Goal: Task Accomplishment & Management: Manage account settings

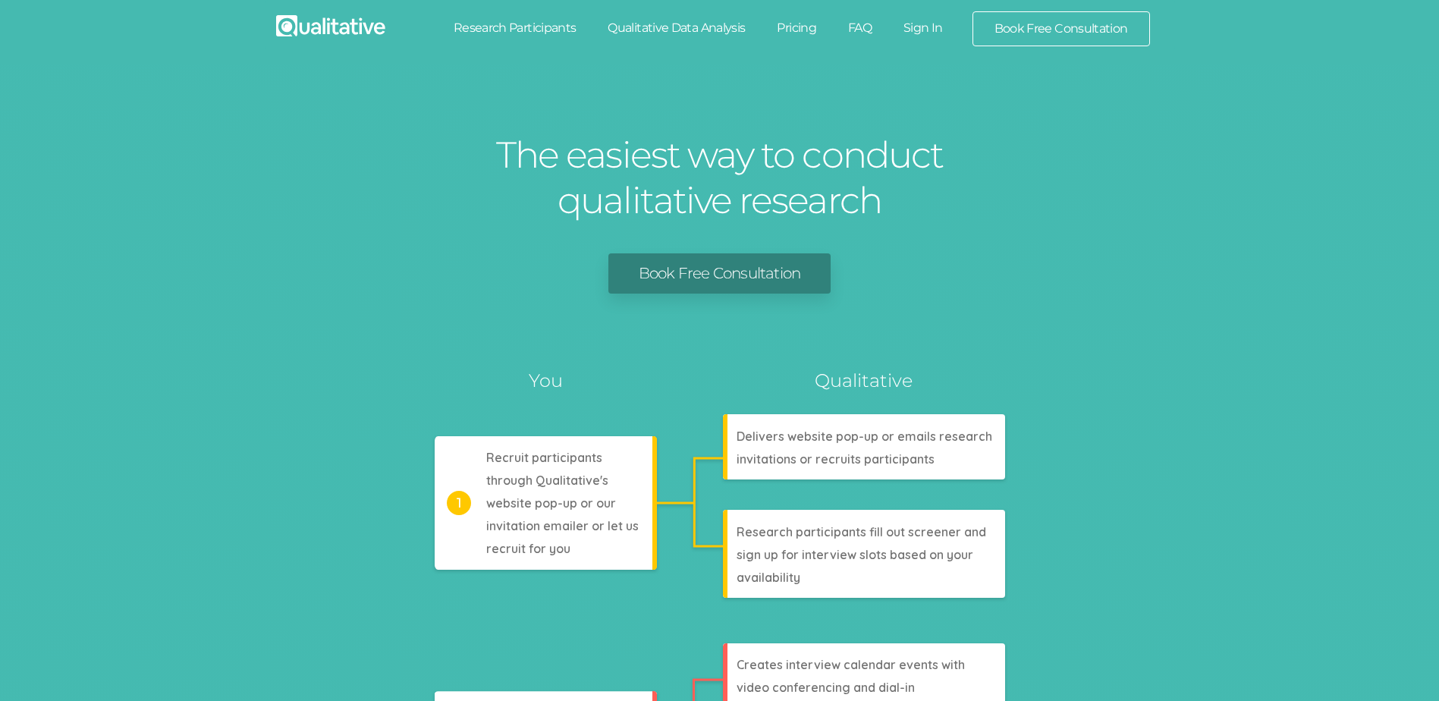
click at [917, 23] on link "Sign In" at bounding box center [923, 27] width 71 height 33
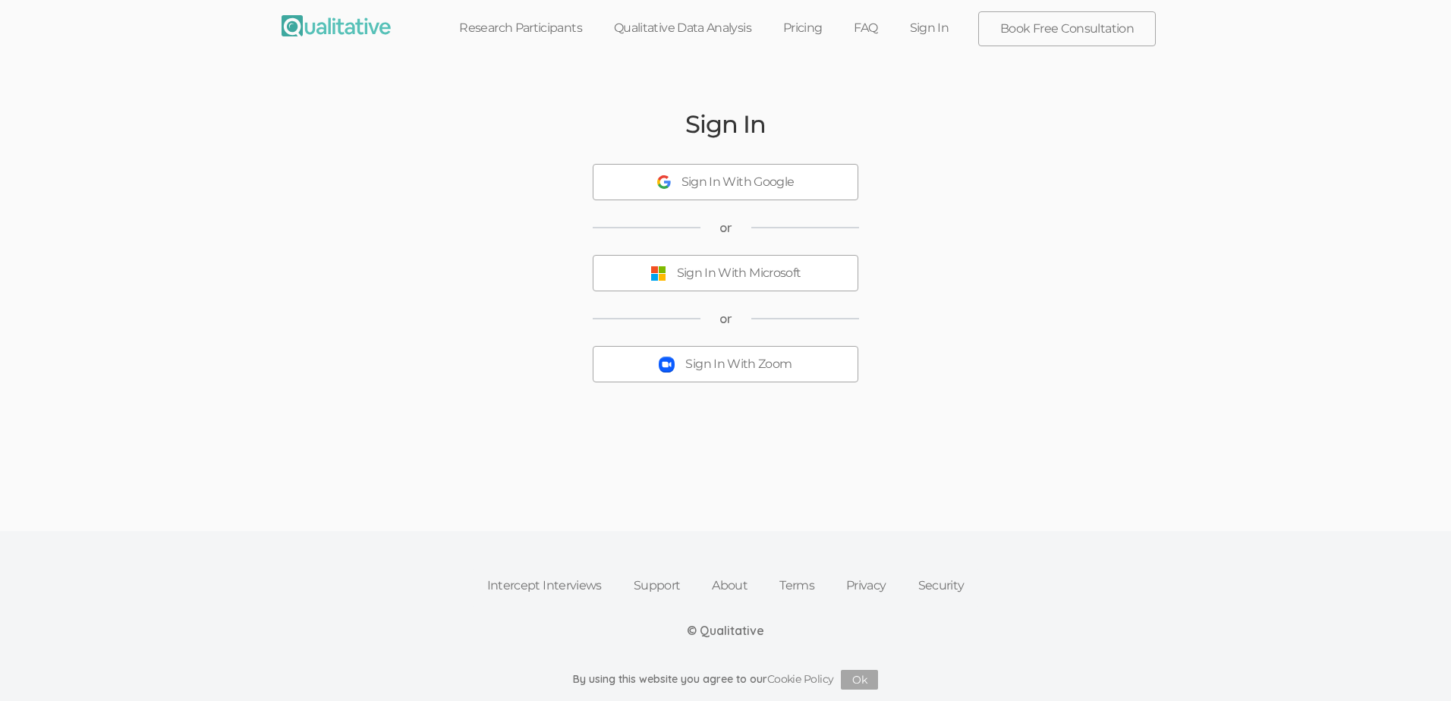
click at [812, 383] on div "Sign In Sign In With Google or Sign In With Microsoft or Sign In With Zoom" at bounding box center [725, 259] width 910 height 391
click at [815, 369] on button "Sign In With Zoom" at bounding box center [726, 364] width 266 height 36
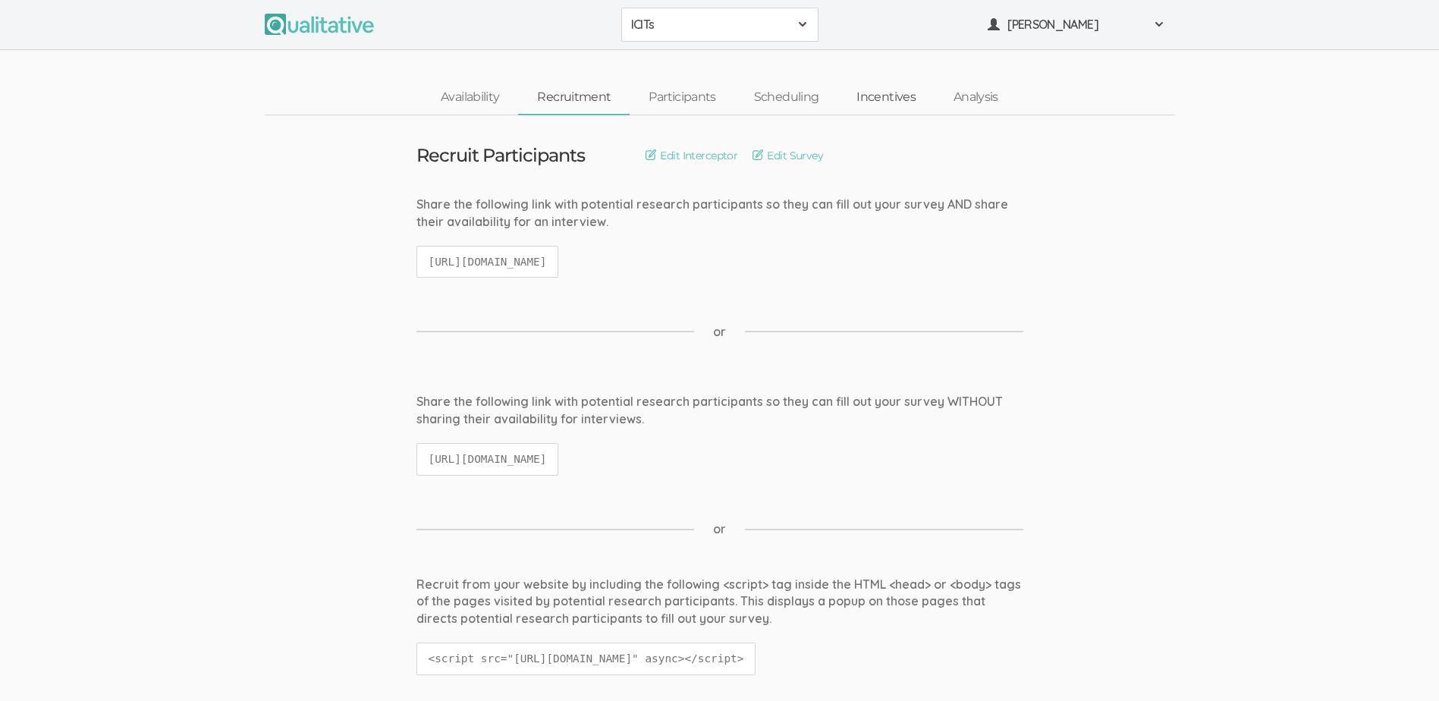
click at [883, 93] on link "Incentives" at bounding box center [886, 97] width 97 height 33
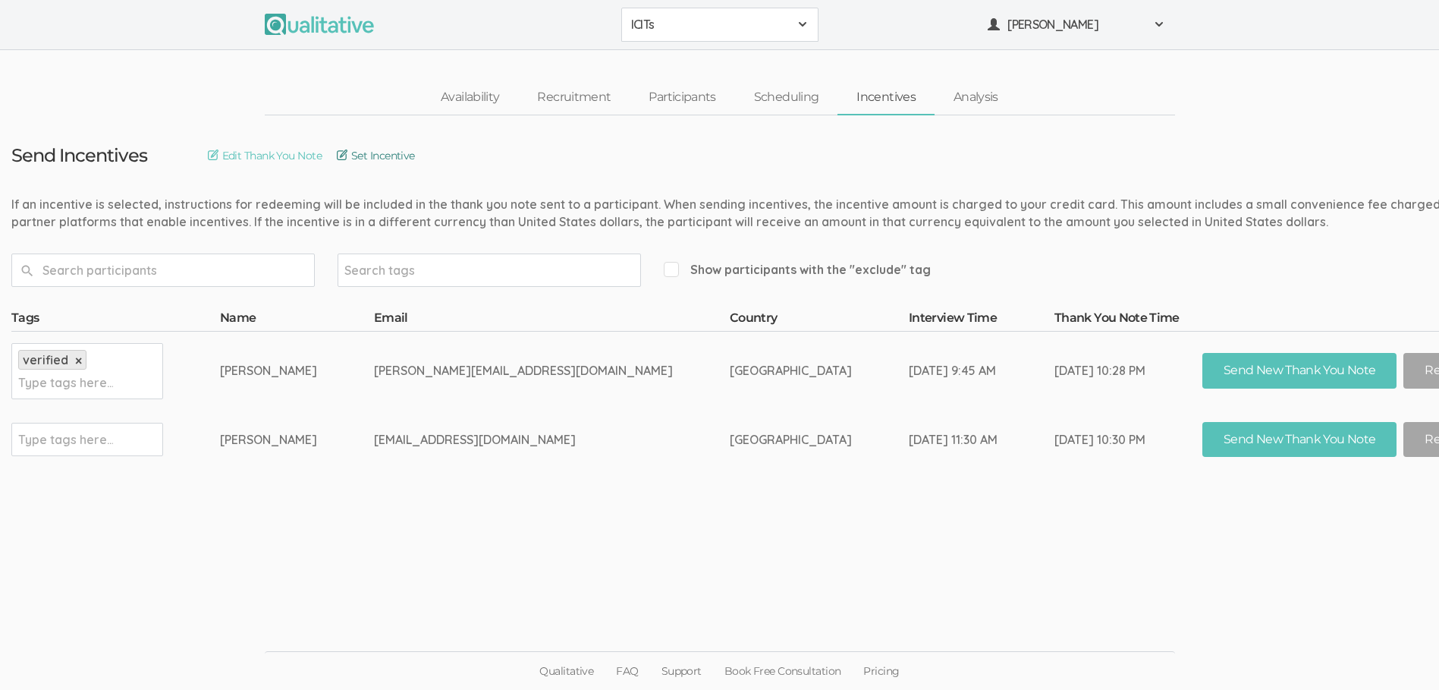
click at [372, 158] on link "Set Incentive" at bounding box center [376, 155] width 78 height 17
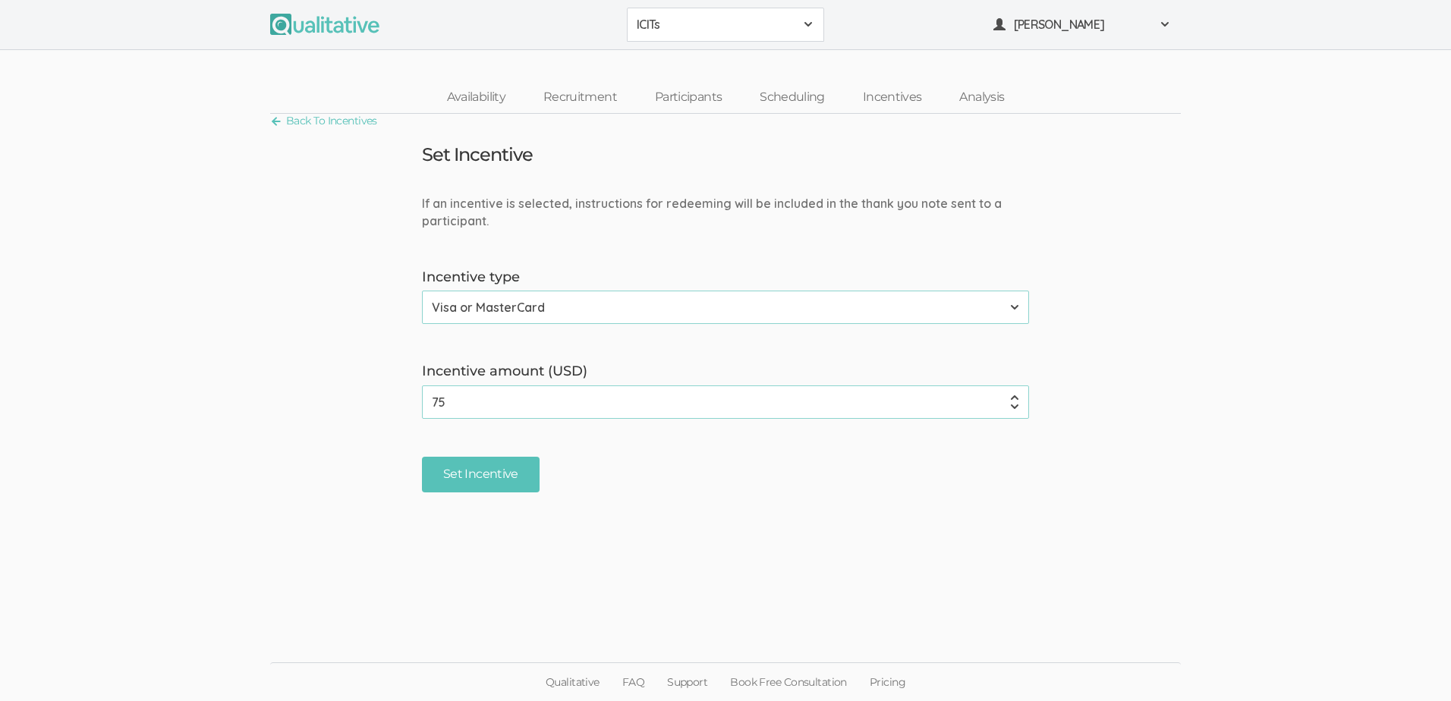
click at [470, 406] on input "75" at bounding box center [725, 401] width 607 height 33
type input "7"
type input "120"
click at [499, 475] on input "Set Incentive" at bounding box center [481, 475] width 118 height 36
click at [476, 397] on input "120" at bounding box center [725, 401] width 607 height 33
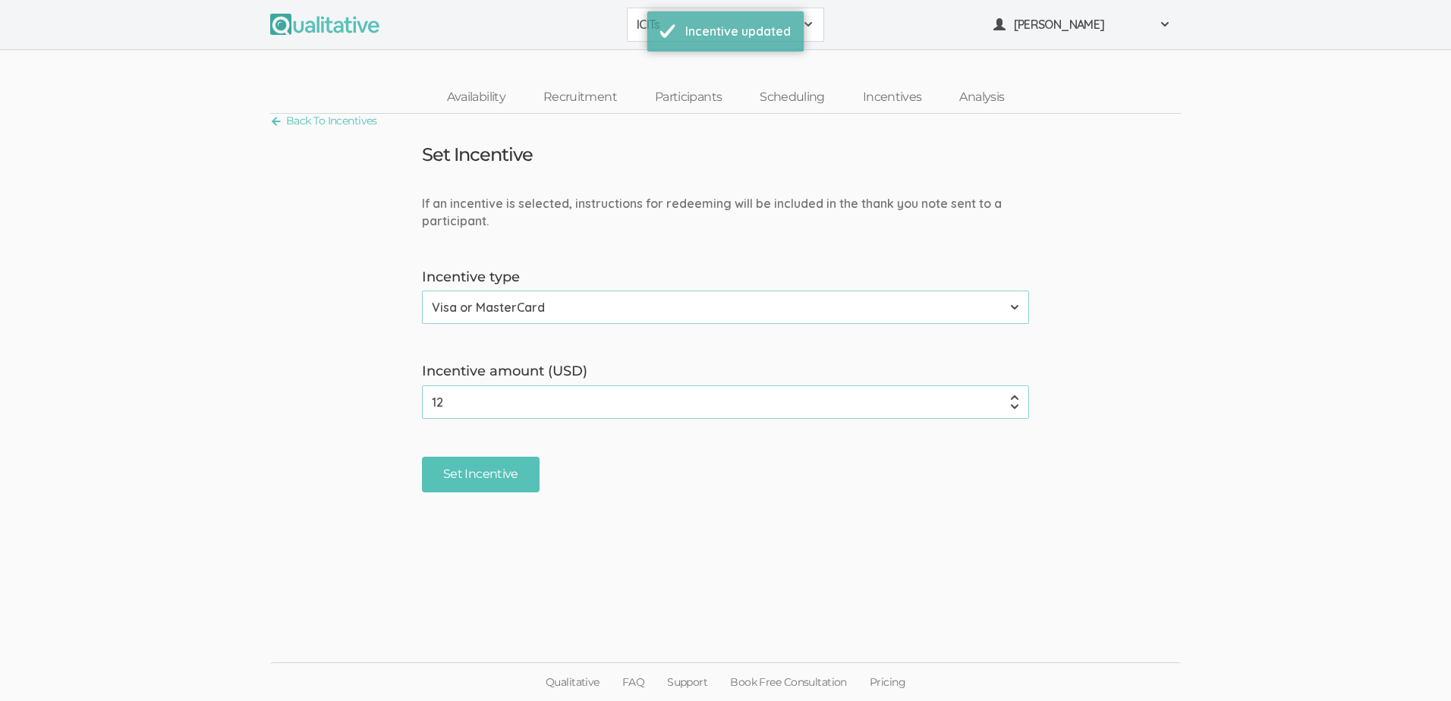
type input "1"
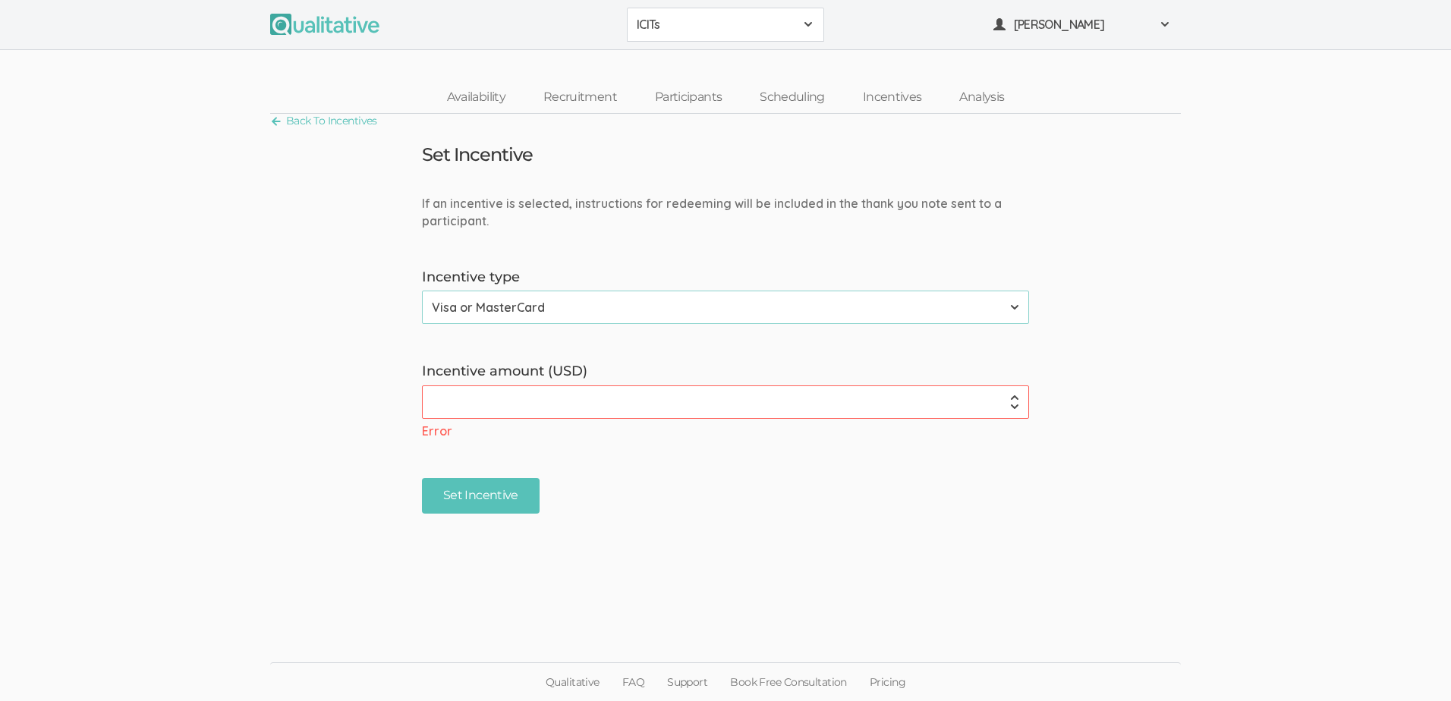
click at [635, 363] on label "Incentive amount (USD)" at bounding box center [725, 372] width 607 height 20
click at [635, 385] on input "Incentive amount (USD)" at bounding box center [725, 401] width 607 height 33
type input "120.00"
click at [483, 485] on input "Set Incentive" at bounding box center [481, 475] width 118 height 36
click at [339, 126] on link "Back To Incentives" at bounding box center [323, 121] width 107 height 20
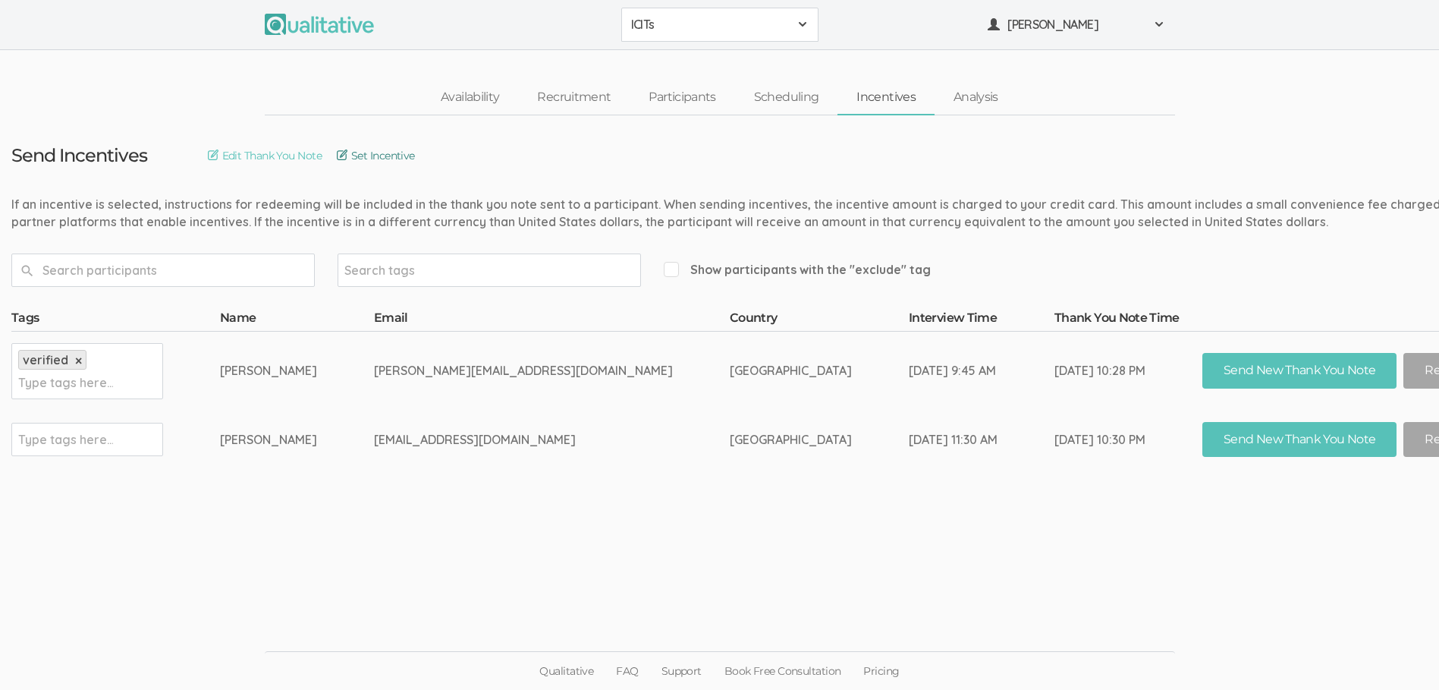
click at [376, 161] on link "Set Incentive" at bounding box center [376, 155] width 78 height 17
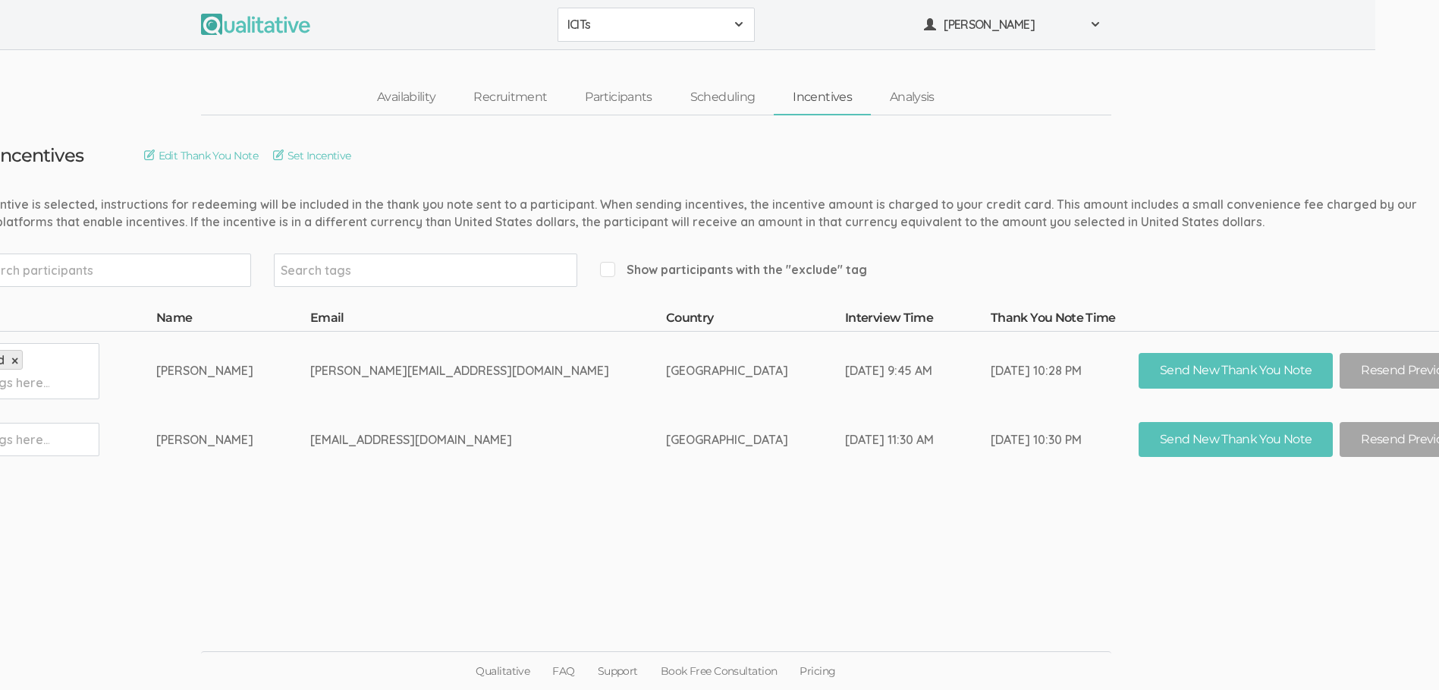
scroll to position [0, 85]
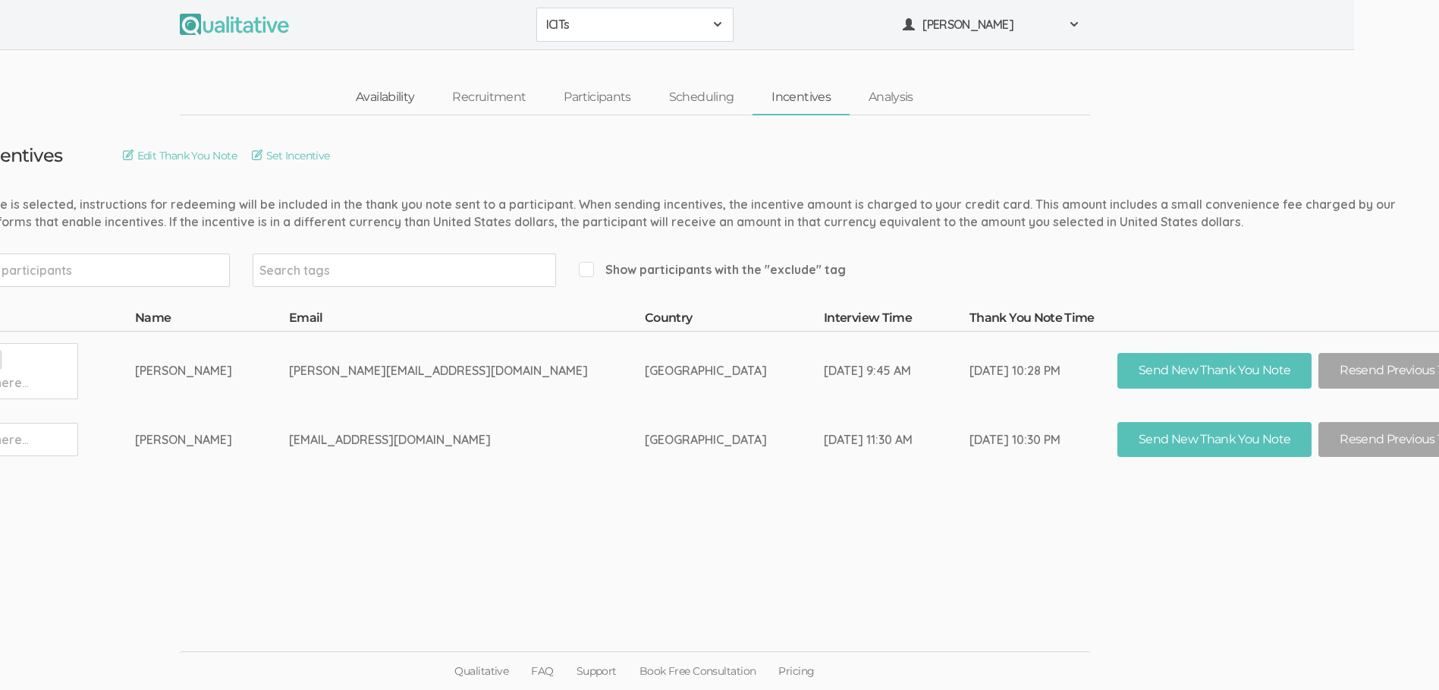
click at [380, 93] on link "Availability" at bounding box center [385, 97] width 96 height 33
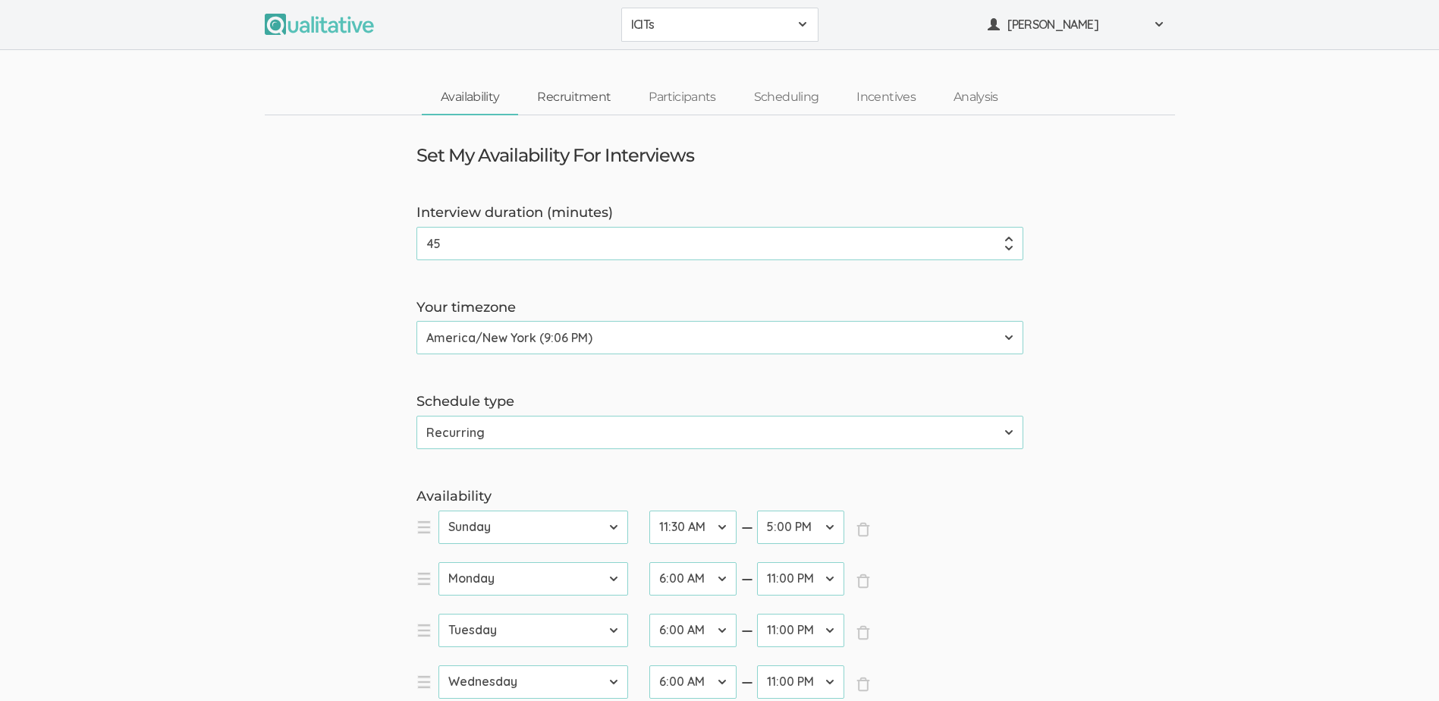
click at [562, 104] on link "Recruitment" at bounding box center [574, 97] width 112 height 33
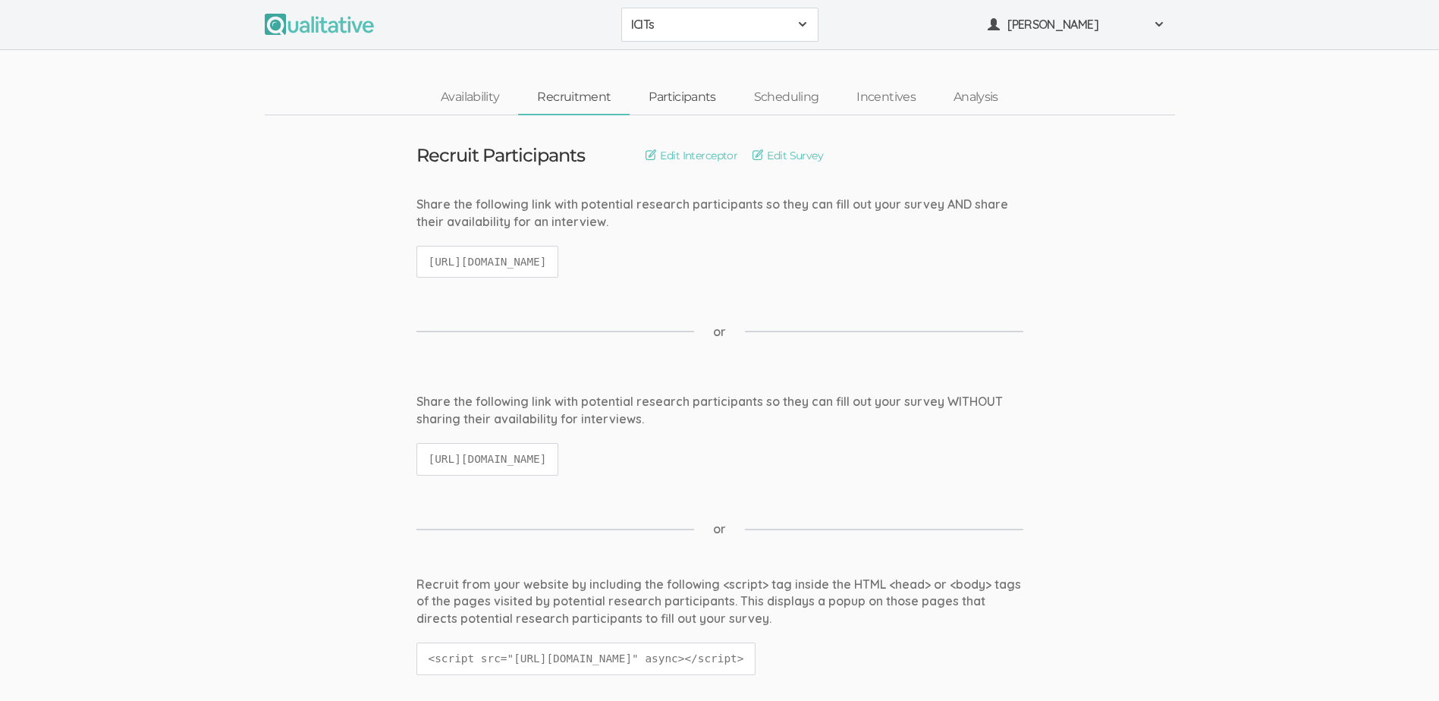
click at [681, 98] on link "Participants" at bounding box center [682, 97] width 105 height 33
